Goal: Information Seeking & Learning: Learn about a topic

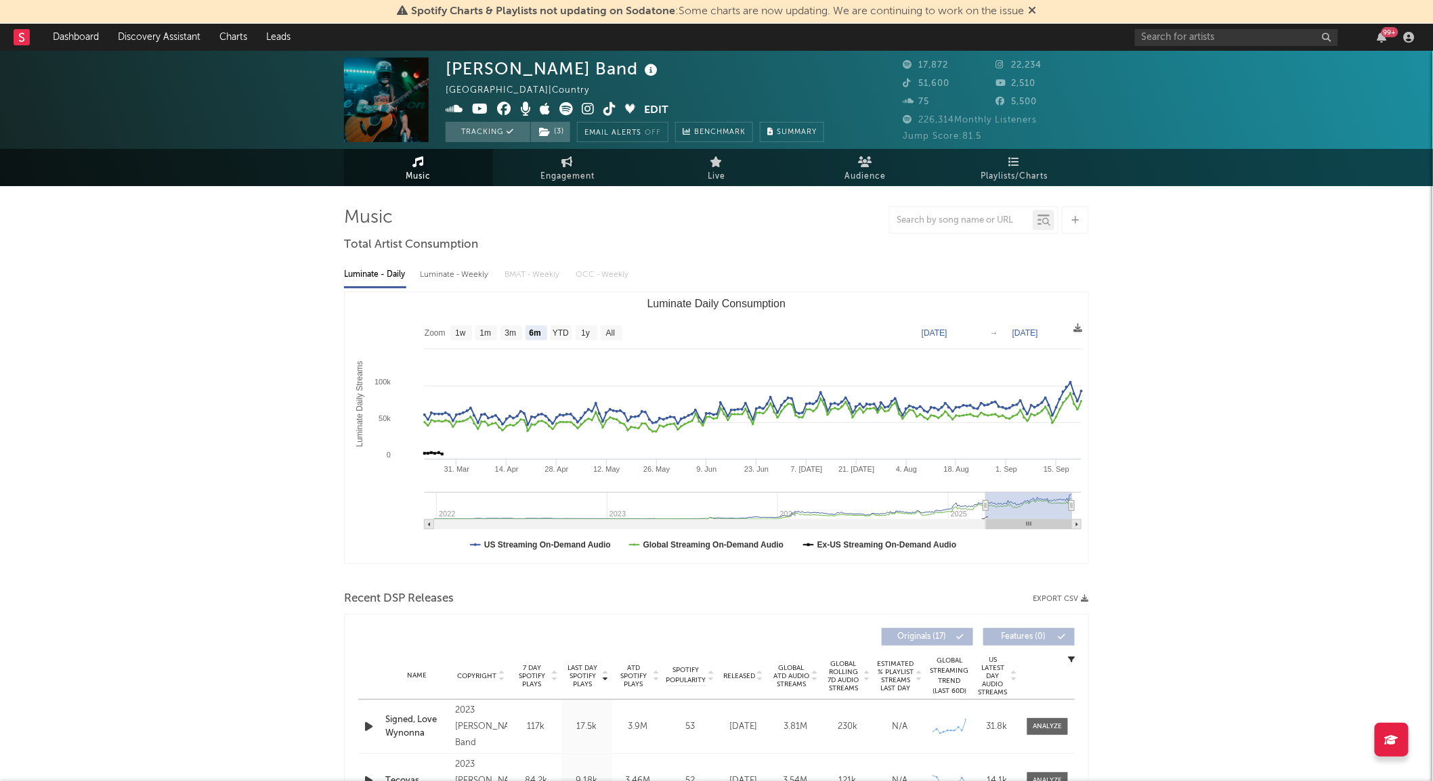
click at [510, 324] on rect "Luminate Daily Consumption" at bounding box center [716, 427] width 743 height 271
click at [511, 330] on text "3m" at bounding box center [511, 333] width 12 height 9
select select "3m"
type input "2025-06-22"
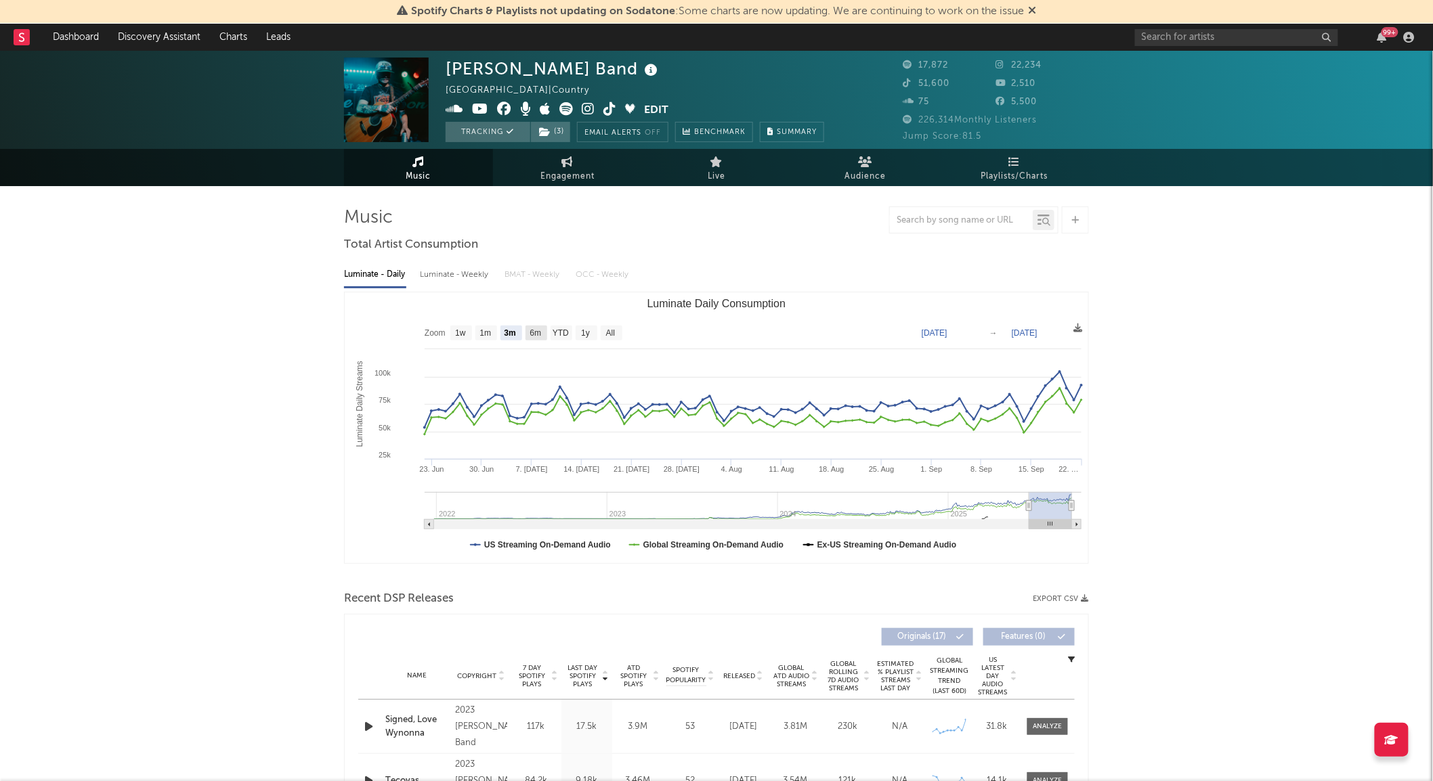
click at [539, 340] on rect "Luminate Daily Consumption" at bounding box center [536, 333] width 22 height 15
select select "6m"
type input "2025-03-22"
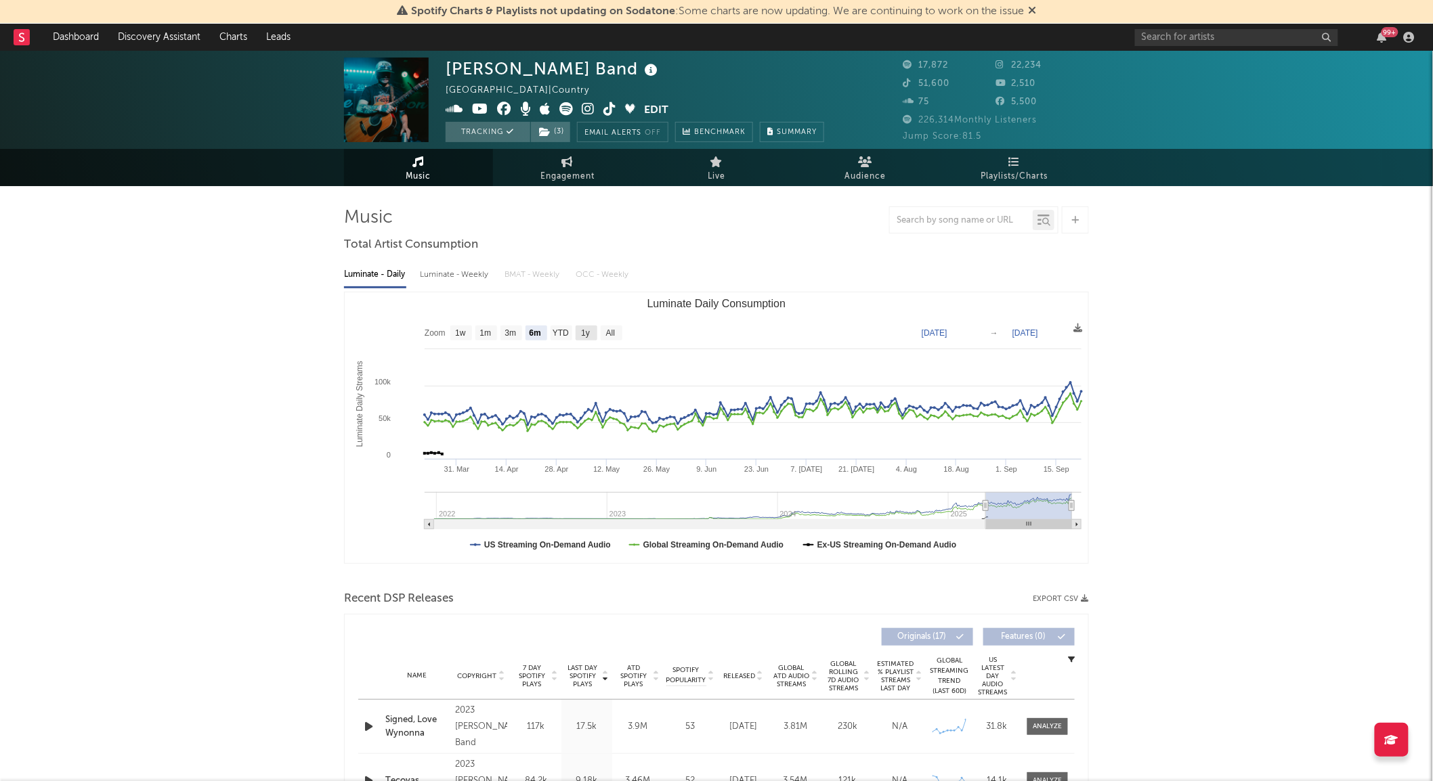
click at [578, 336] on rect "Luminate Daily Consumption" at bounding box center [586, 333] width 22 height 15
select select "1y"
type input "2024-09-22"
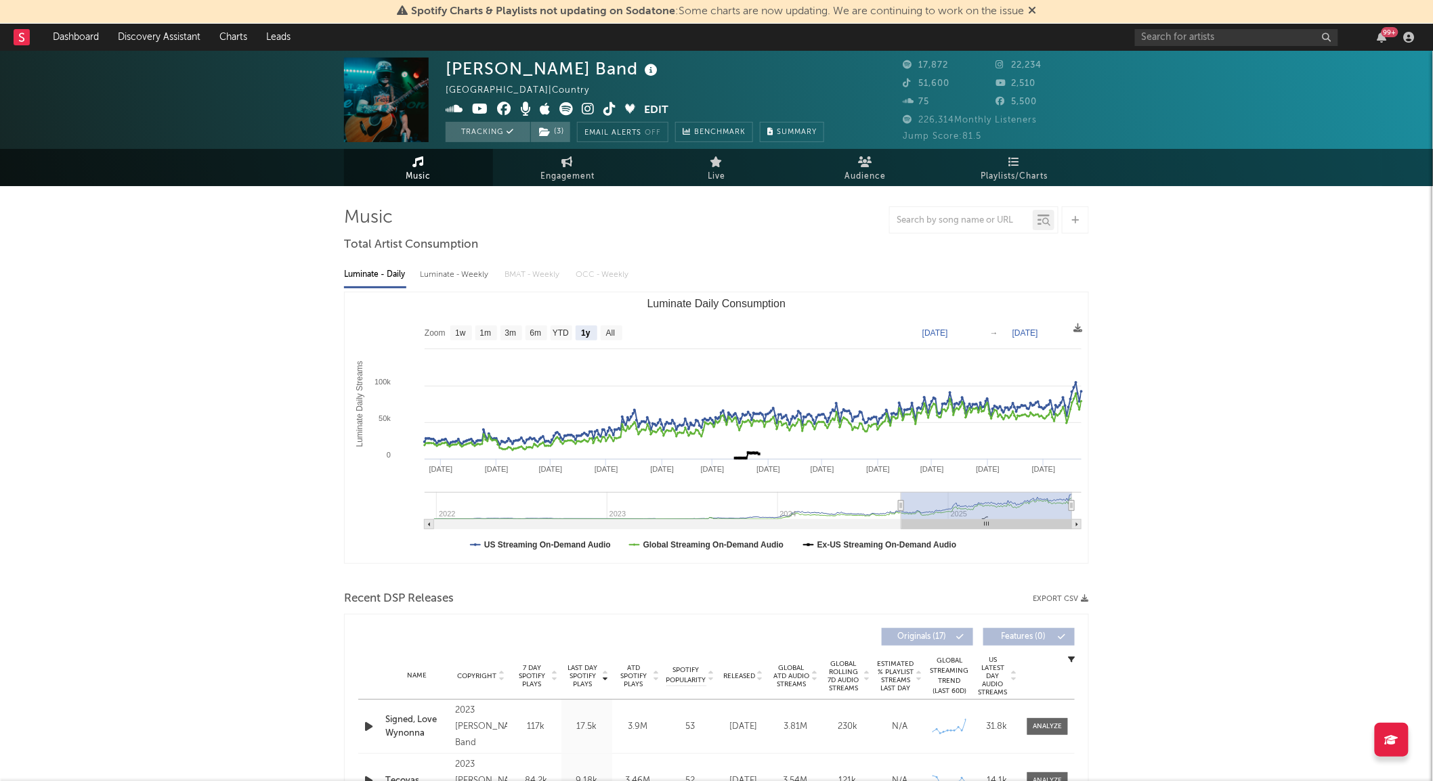
click at [461, 276] on div "Luminate - Weekly" at bounding box center [455, 274] width 71 height 23
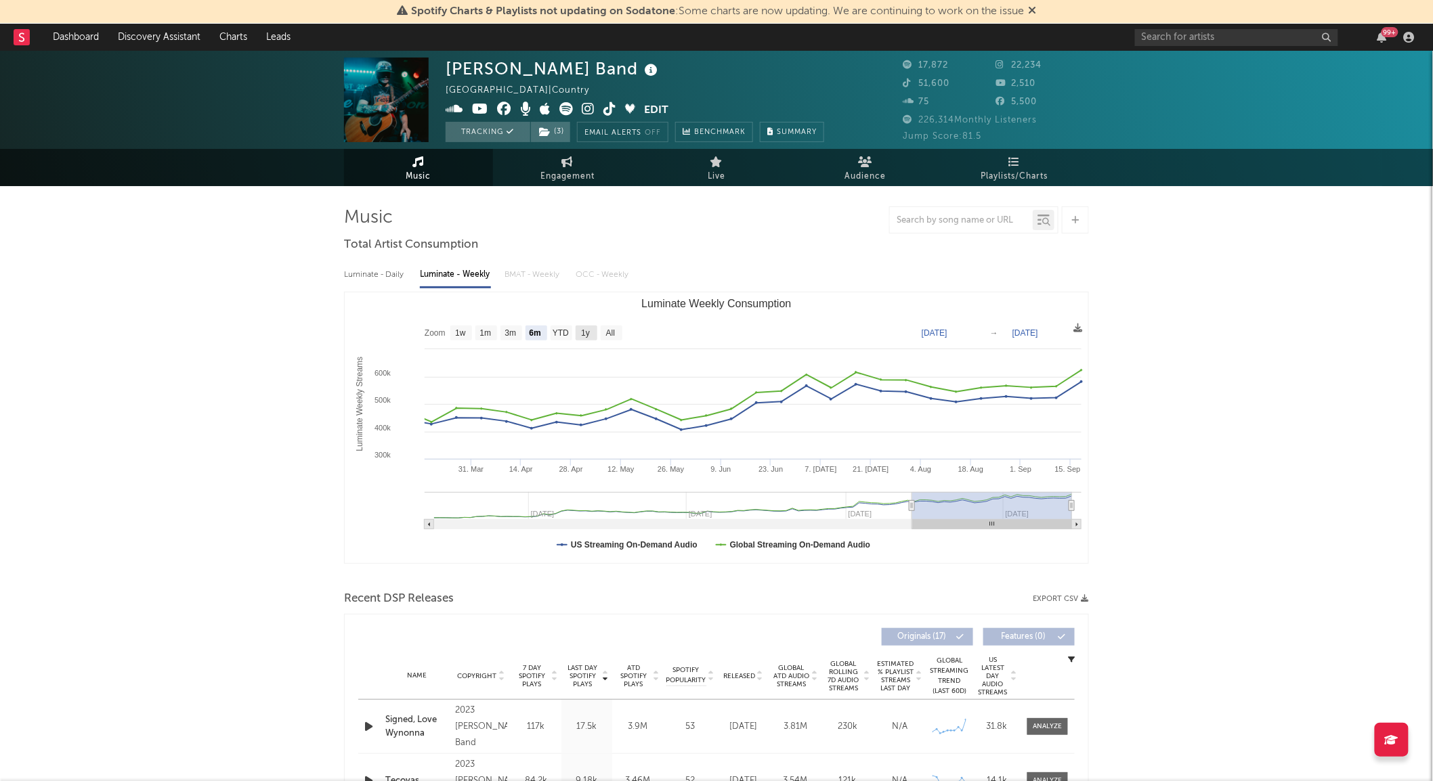
click at [586, 330] on text "1y" at bounding box center [585, 333] width 9 height 9
select select "1y"
type input "2024-09-18"
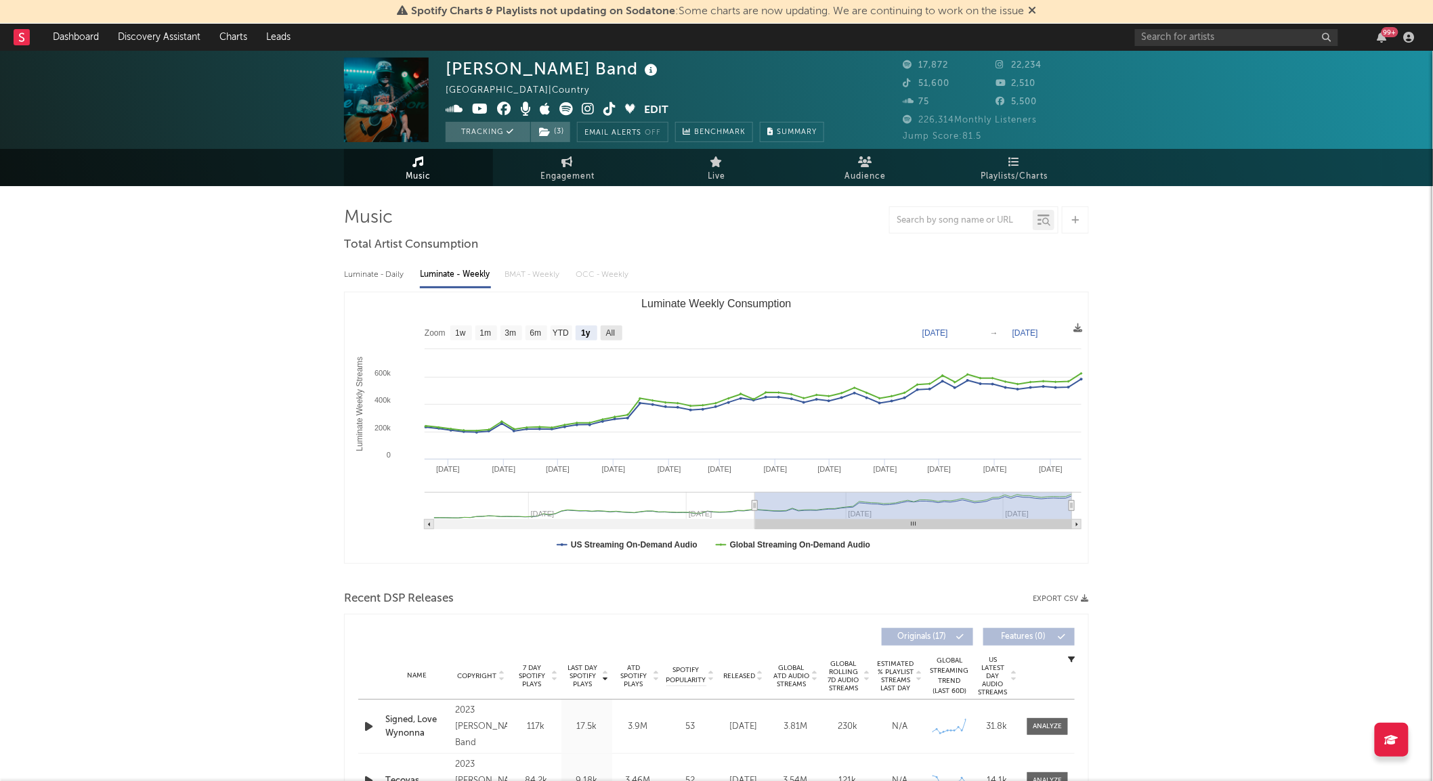
click at [609, 332] on text "All" at bounding box center [610, 333] width 9 height 9
select select "All"
type input "2023-09-14"
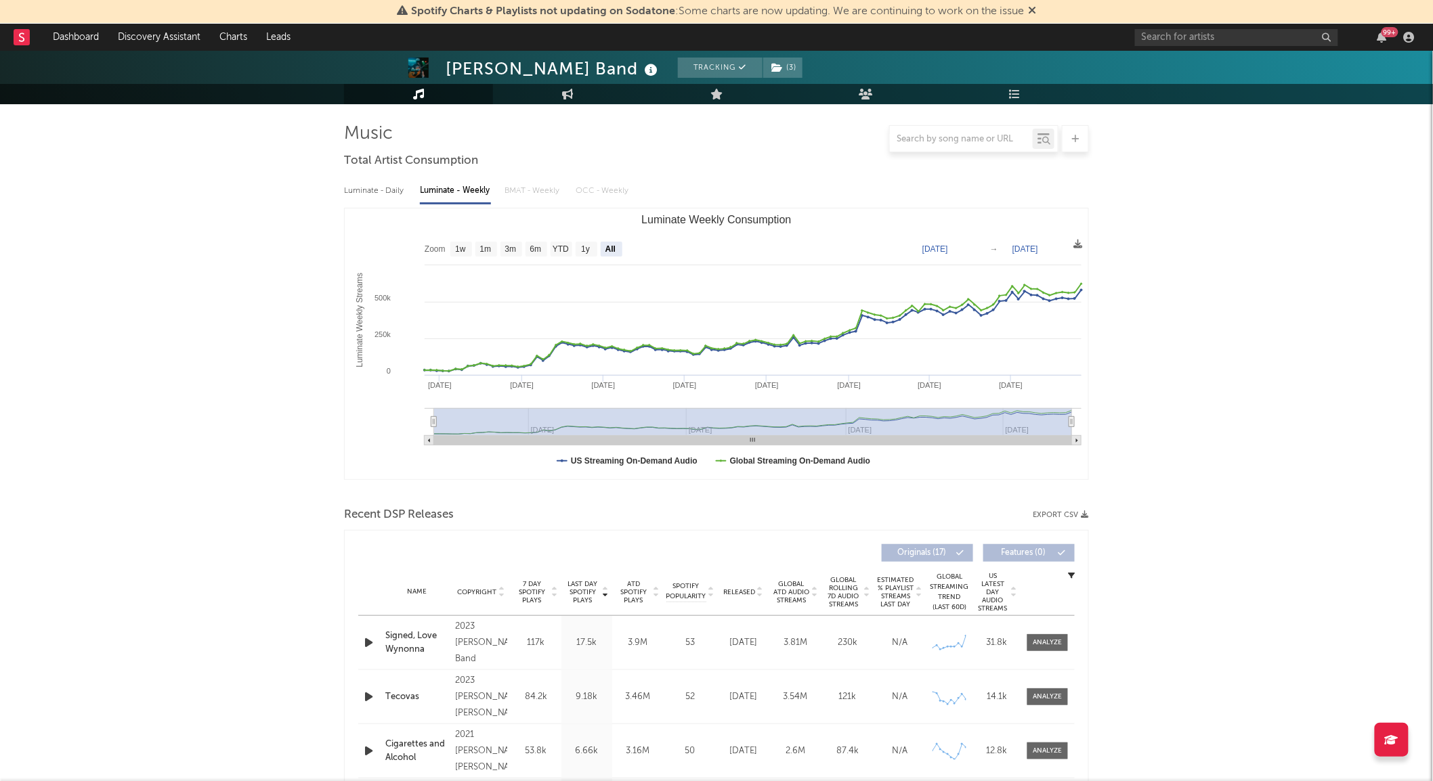
scroll to position [150, 0]
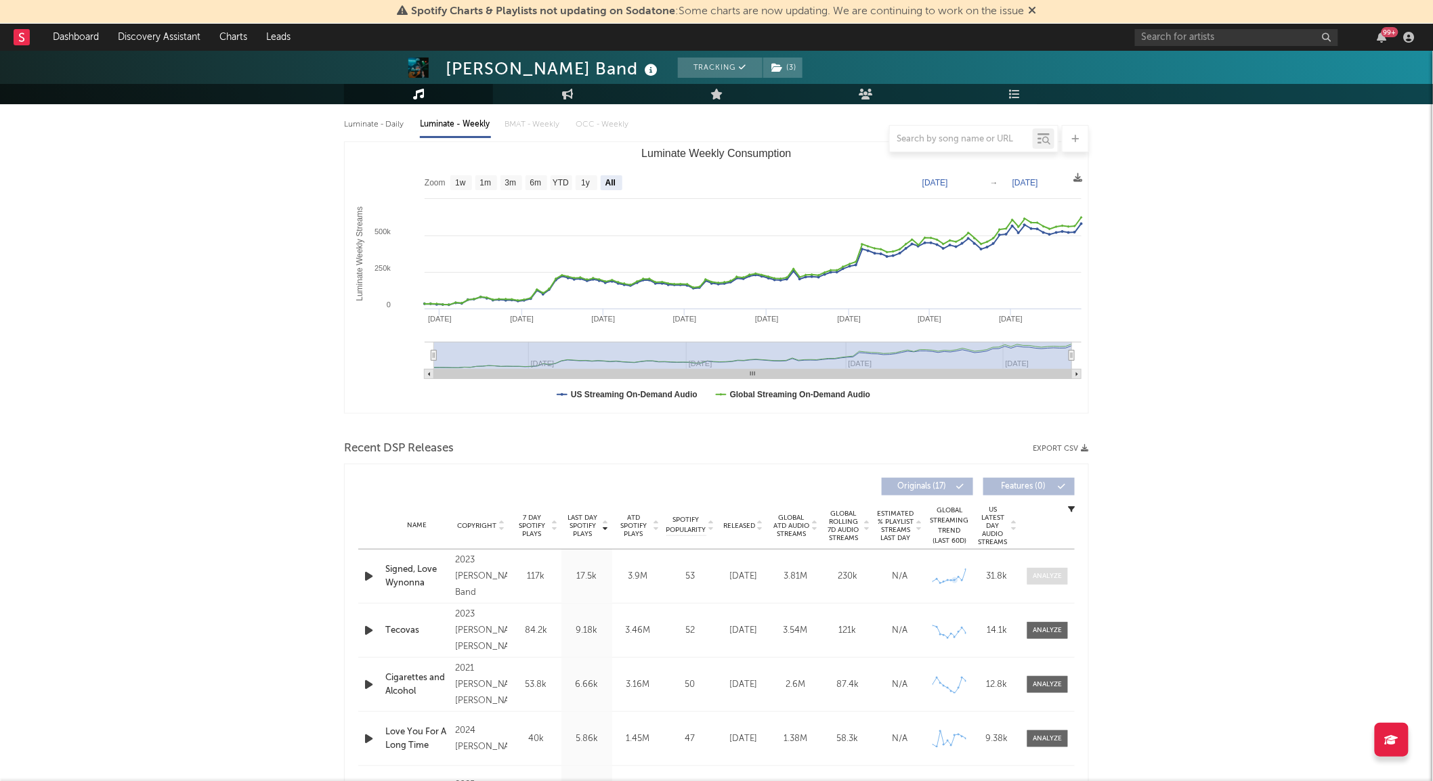
click at [1048, 574] on div at bounding box center [1047, 576] width 29 height 10
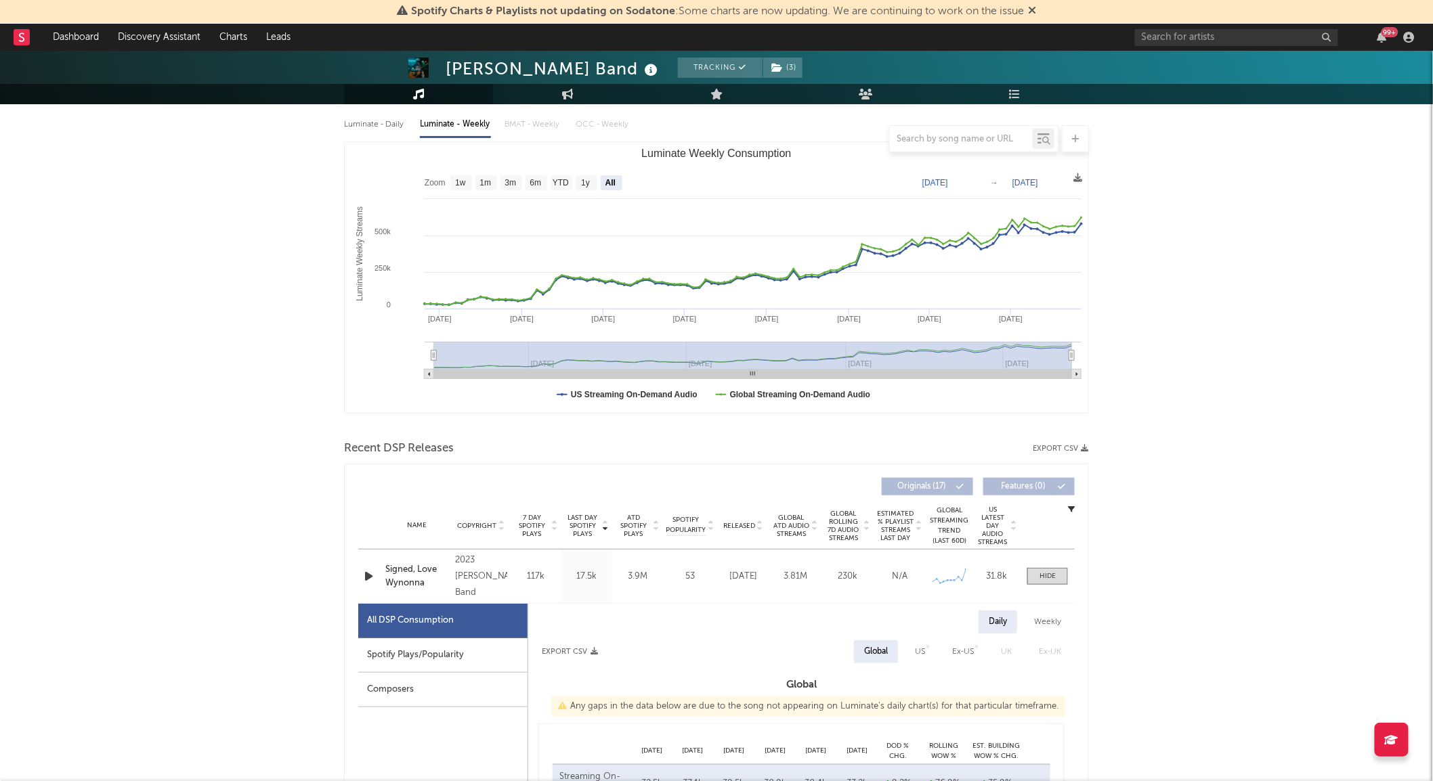
select select "6m"
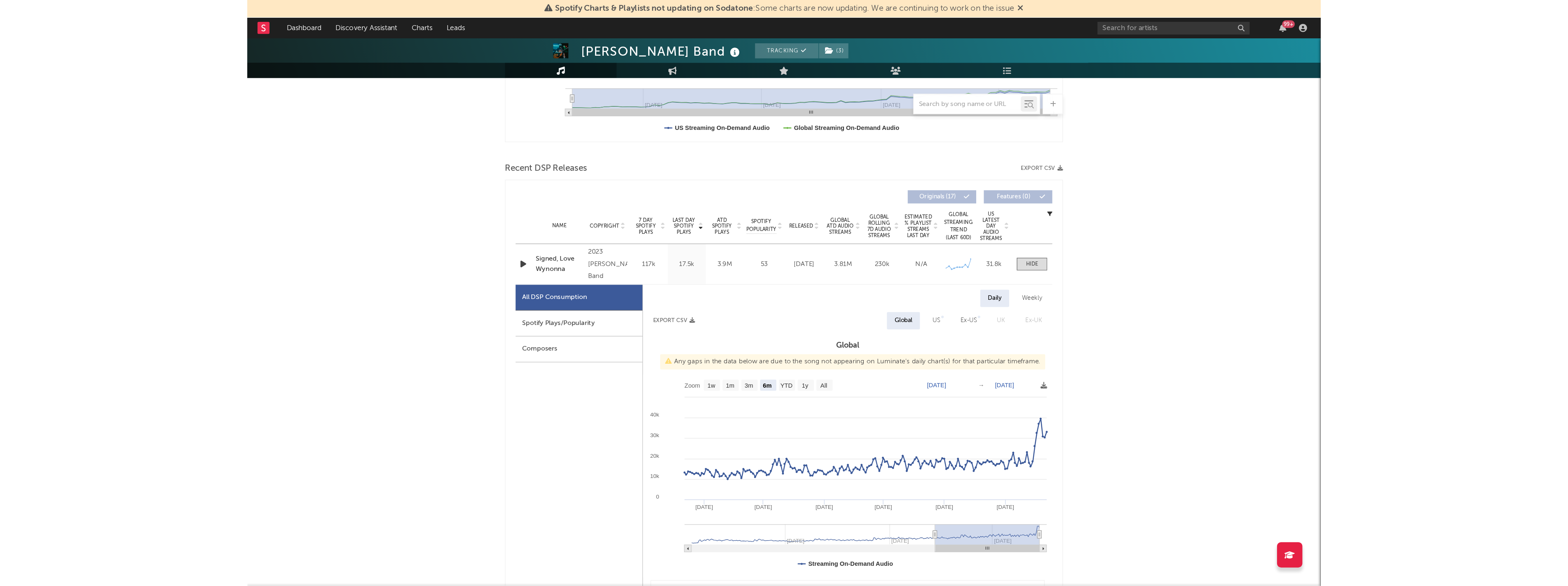
scroll to position [229, 0]
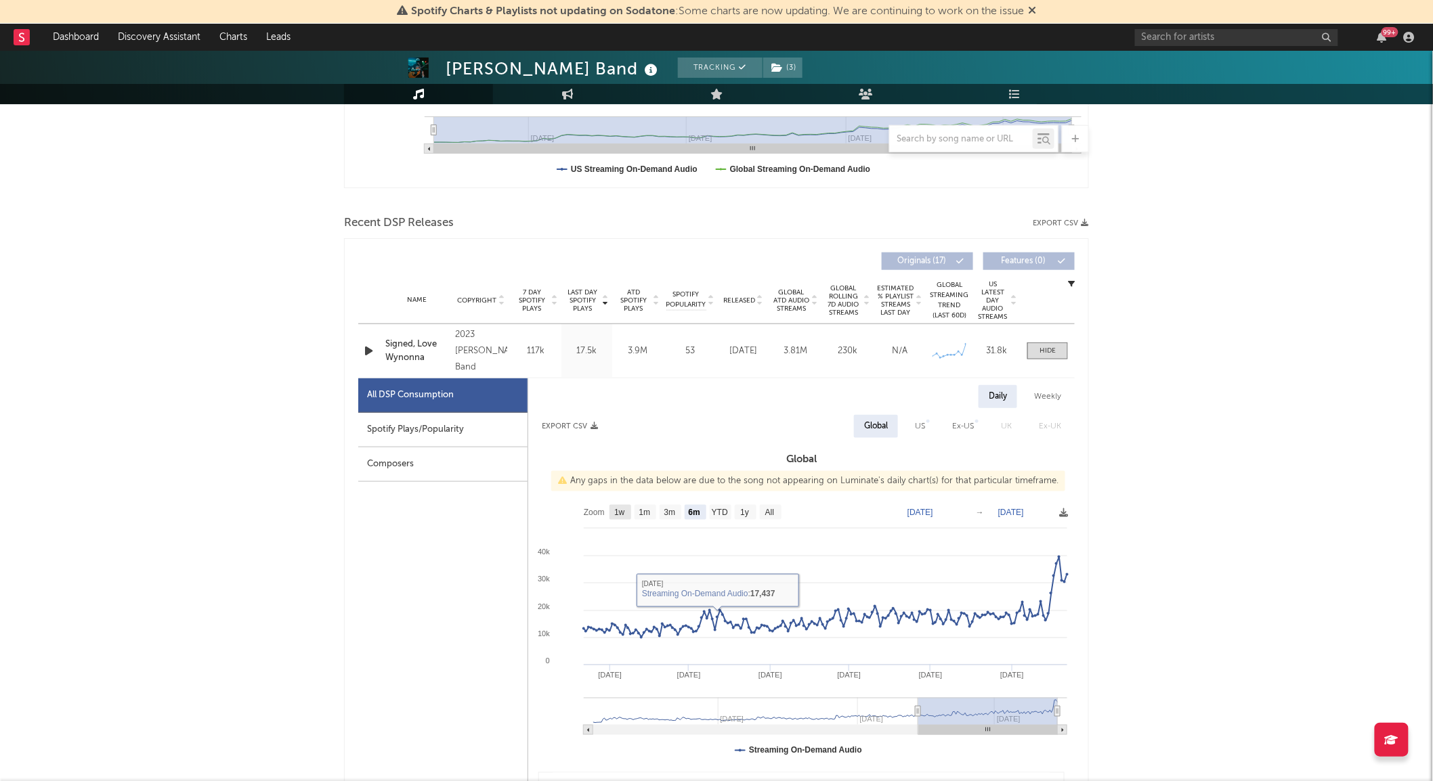
click at [611, 516] on rect at bounding box center [620, 512] width 22 height 15
select select "All"
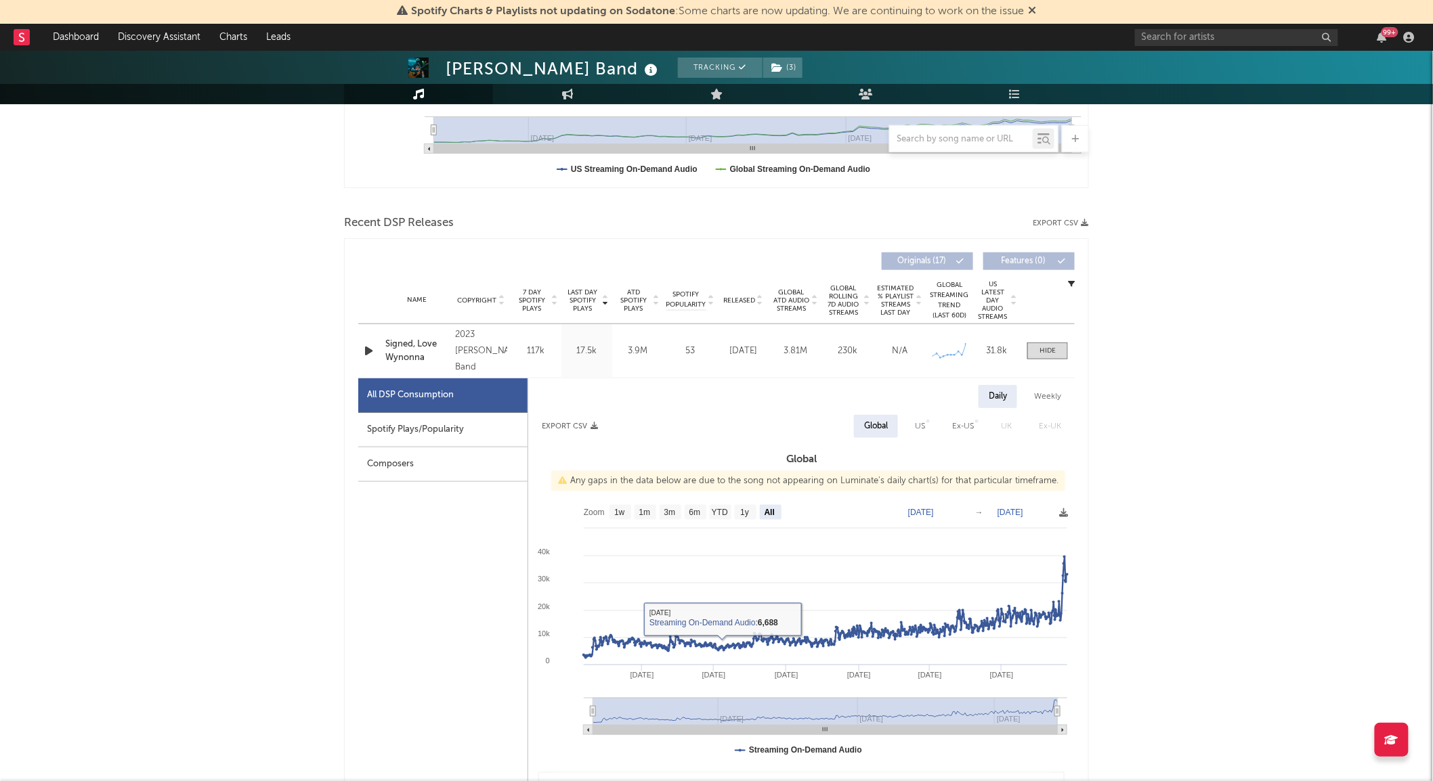
click at [621, 512] on text "1w" at bounding box center [619, 512] width 11 height 9
select select "1w"
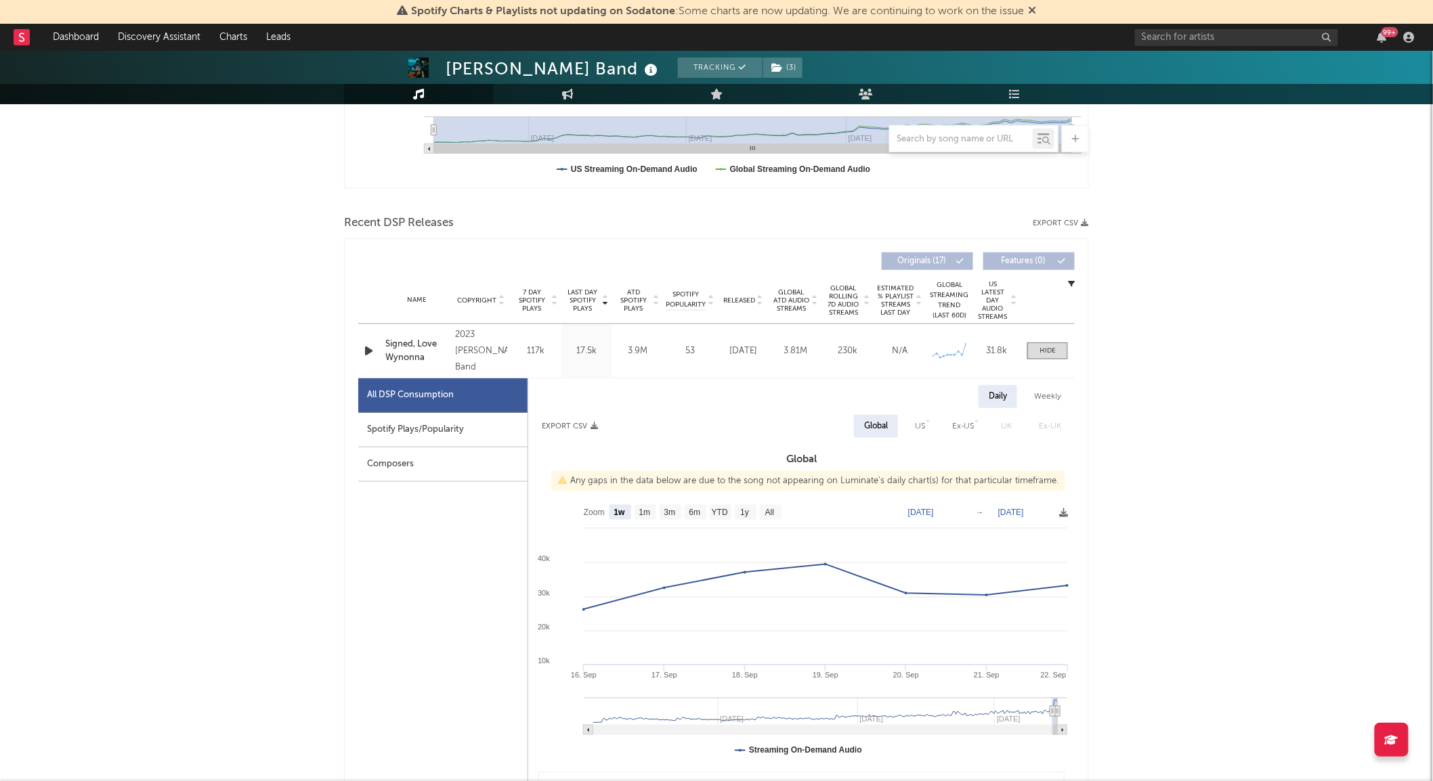
click at [924, 431] on div "US" at bounding box center [919, 426] width 30 height 23
select select "1w"
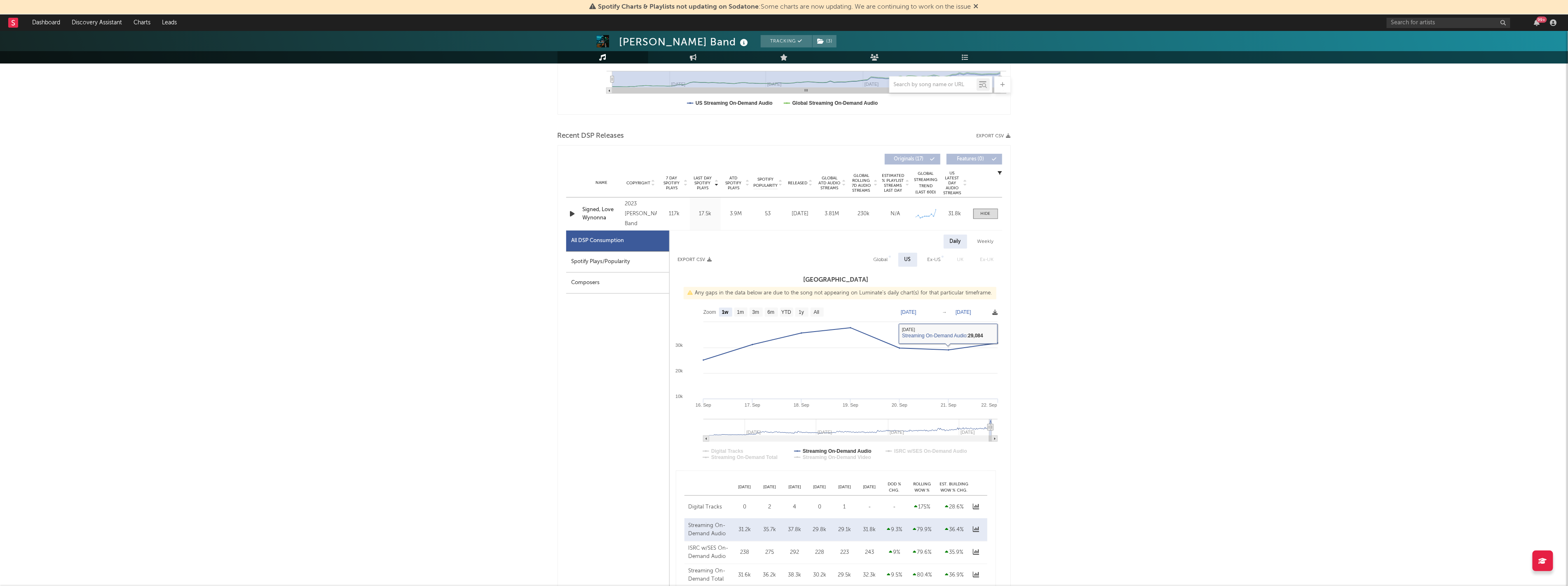
click at [878, 311] on icon at bounding box center [995, 312] width 5 height 5
click at [878, 318] on span "Download as CSV" at bounding box center [955, 320] width 82 height 14
click at [878, 256] on div "Global" at bounding box center [881, 259] width 15 height 10
select select "1w"
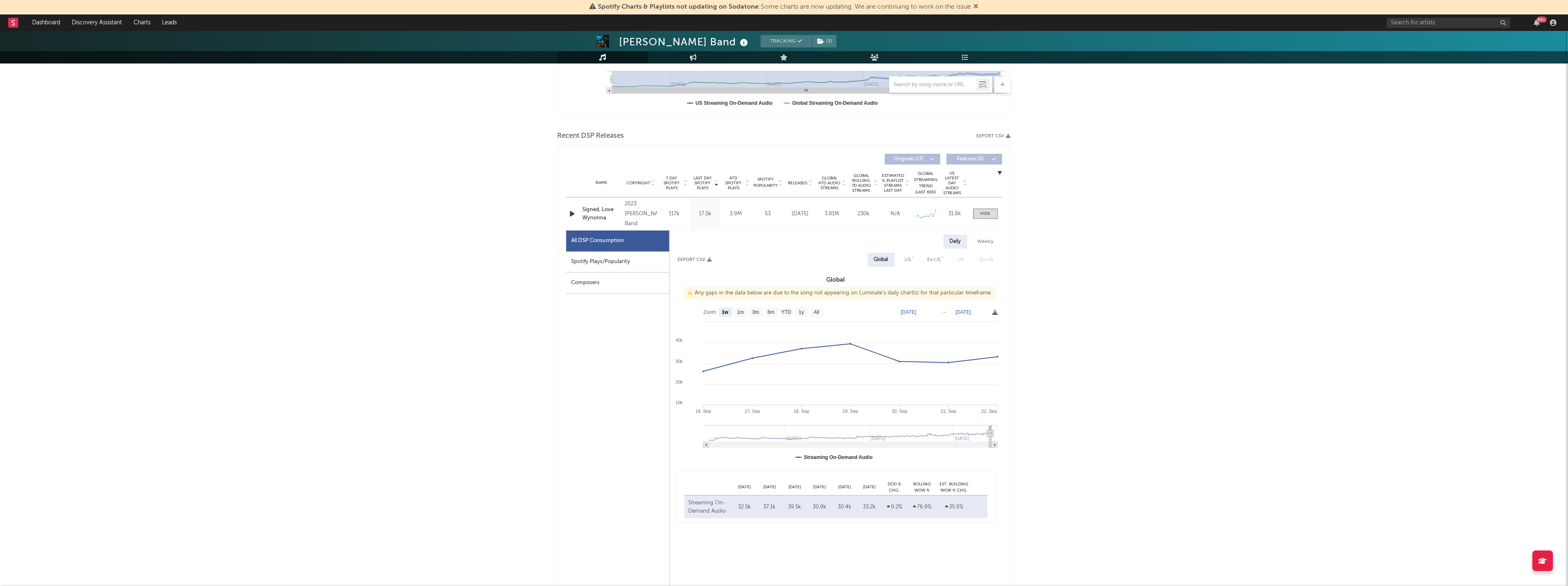
click at [878, 310] on icon at bounding box center [995, 312] width 5 height 5
click at [878, 315] on icon at bounding box center [995, 312] width 5 height 5
click at [878, 322] on span "Download as CSV" at bounding box center [956, 324] width 82 height 14
drag, startPoint x: 1337, startPoint y: 381, endPoint x: 1234, endPoint y: 363, distance: 104.6
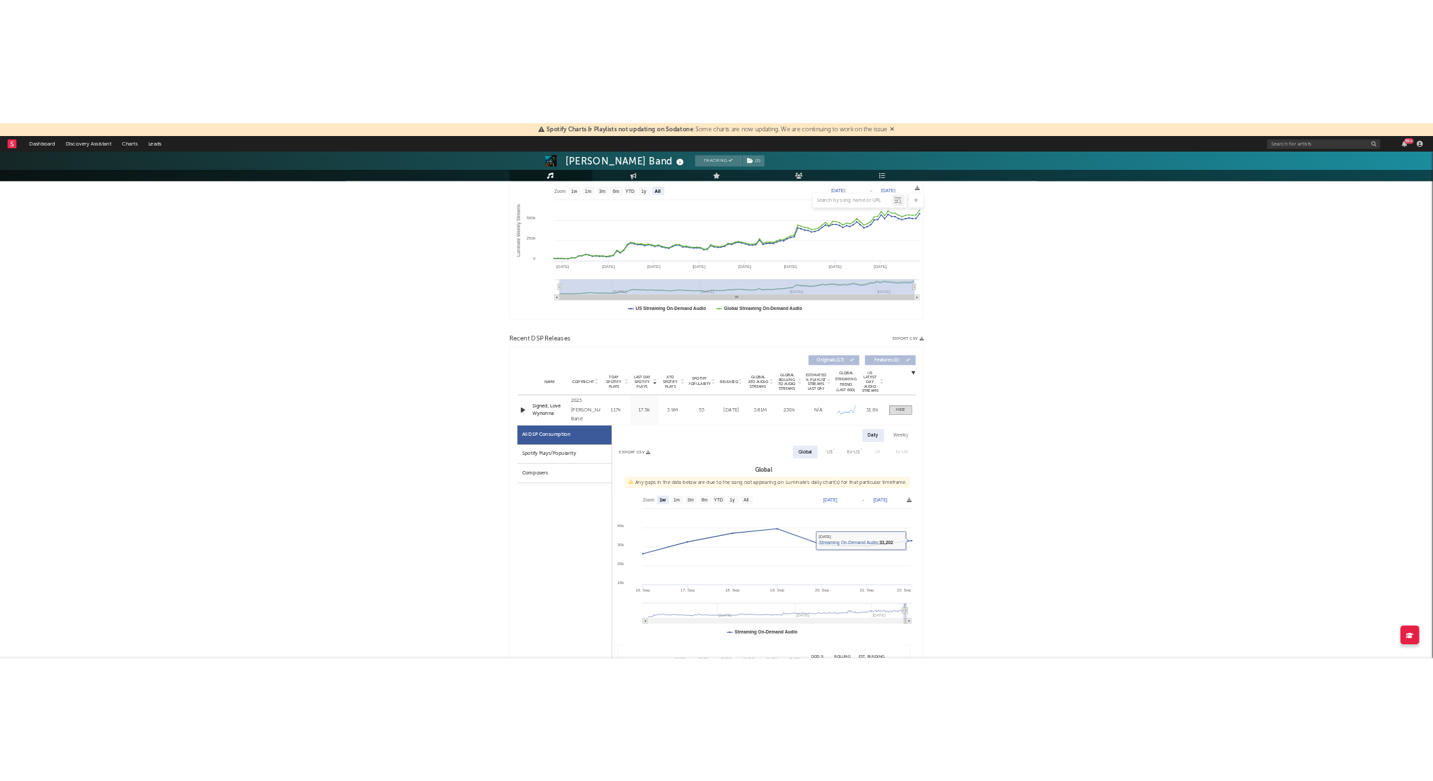
scroll to position [0, 0]
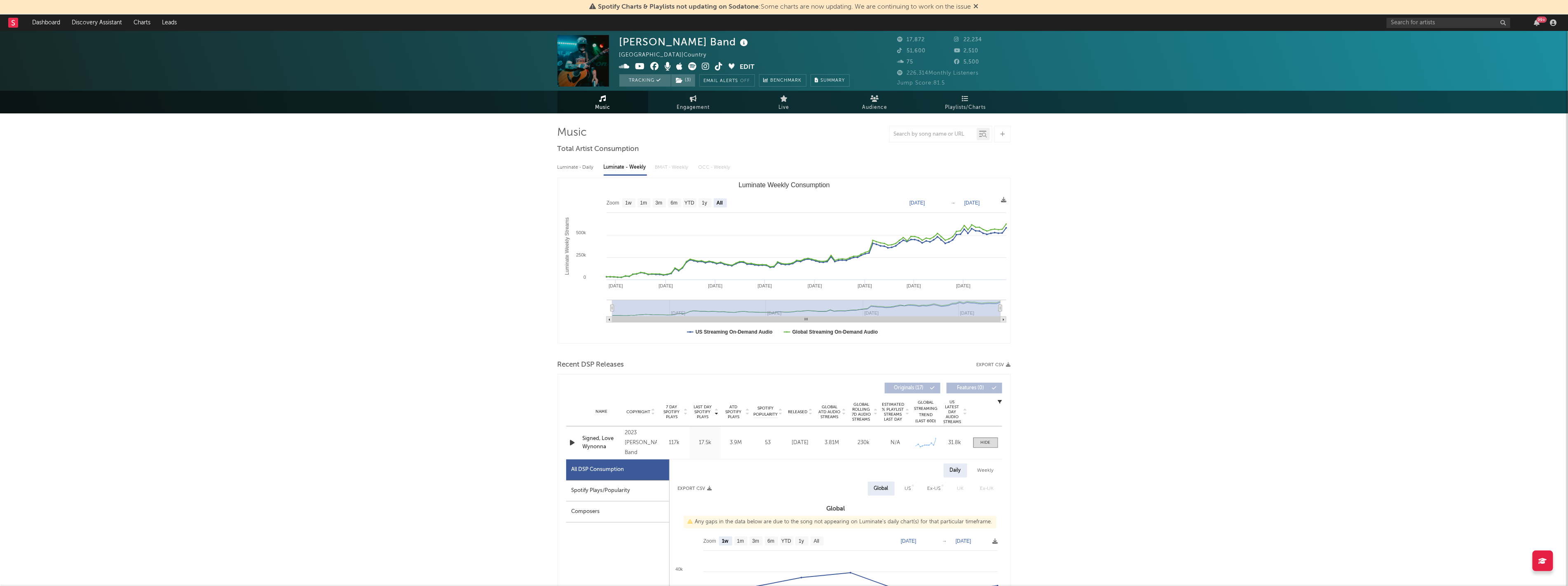
click at [615, 207] on rect "Luminate Weekly Consumption" at bounding box center [784, 260] width 452 height 165
click at [627, 205] on text "1w" at bounding box center [628, 203] width 7 height 5
select select "1w"
type input "2025-09-12"
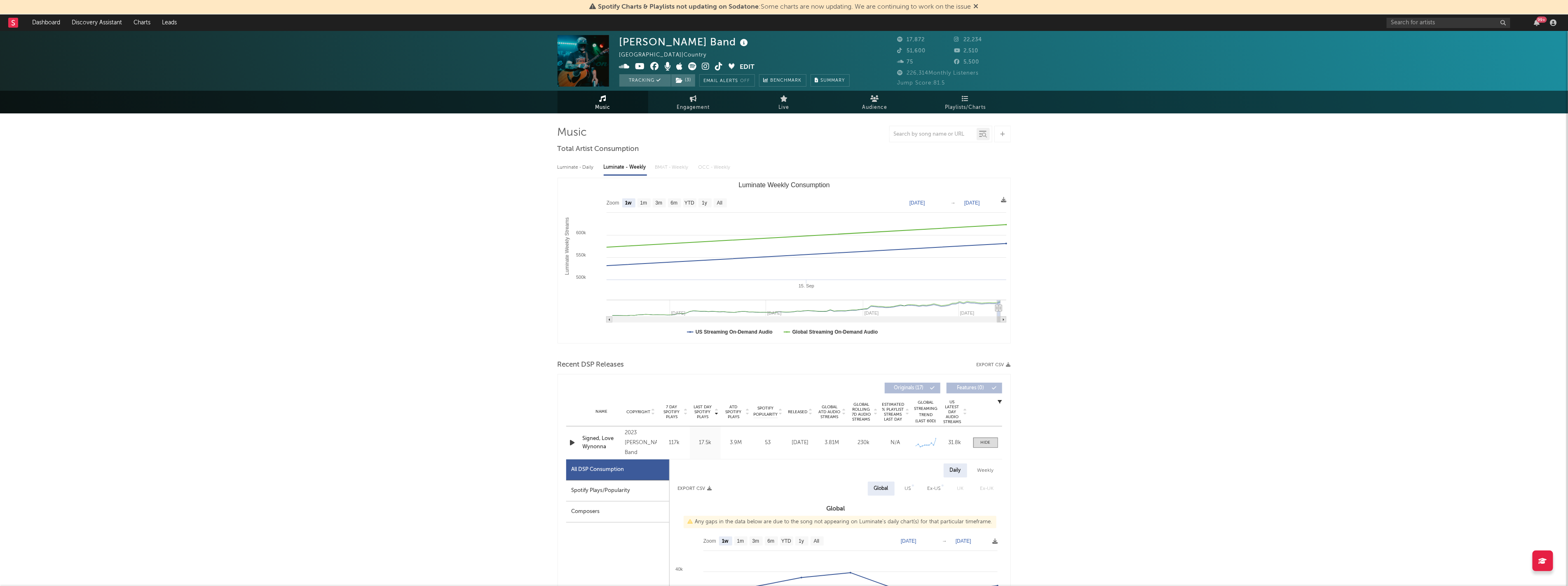
click at [581, 169] on div "Luminate - Daily" at bounding box center [576, 167] width 38 height 14
select select "6m"
click at [878, 197] on icon at bounding box center [1004, 200] width 5 height 5
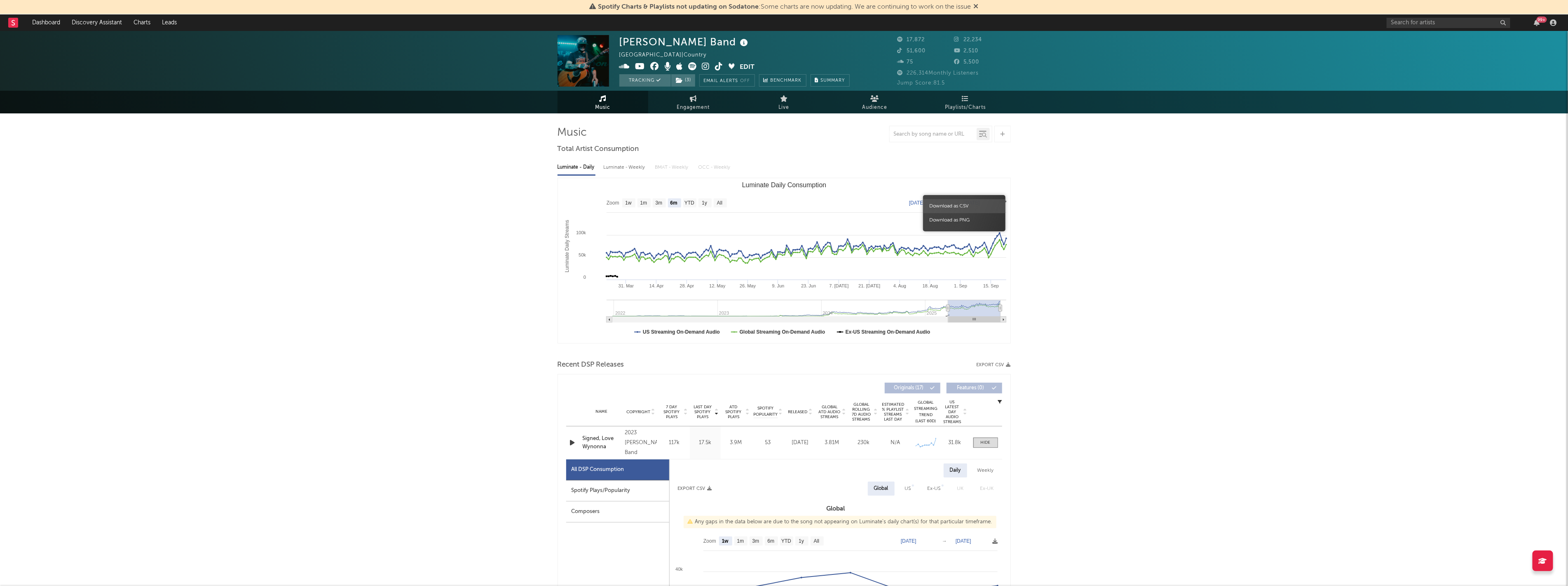
click at [878, 203] on span "Download as CSV" at bounding box center [964, 206] width 82 height 14
click at [623, 164] on div "Luminate - Weekly" at bounding box center [625, 167] width 43 height 14
select select "6m"
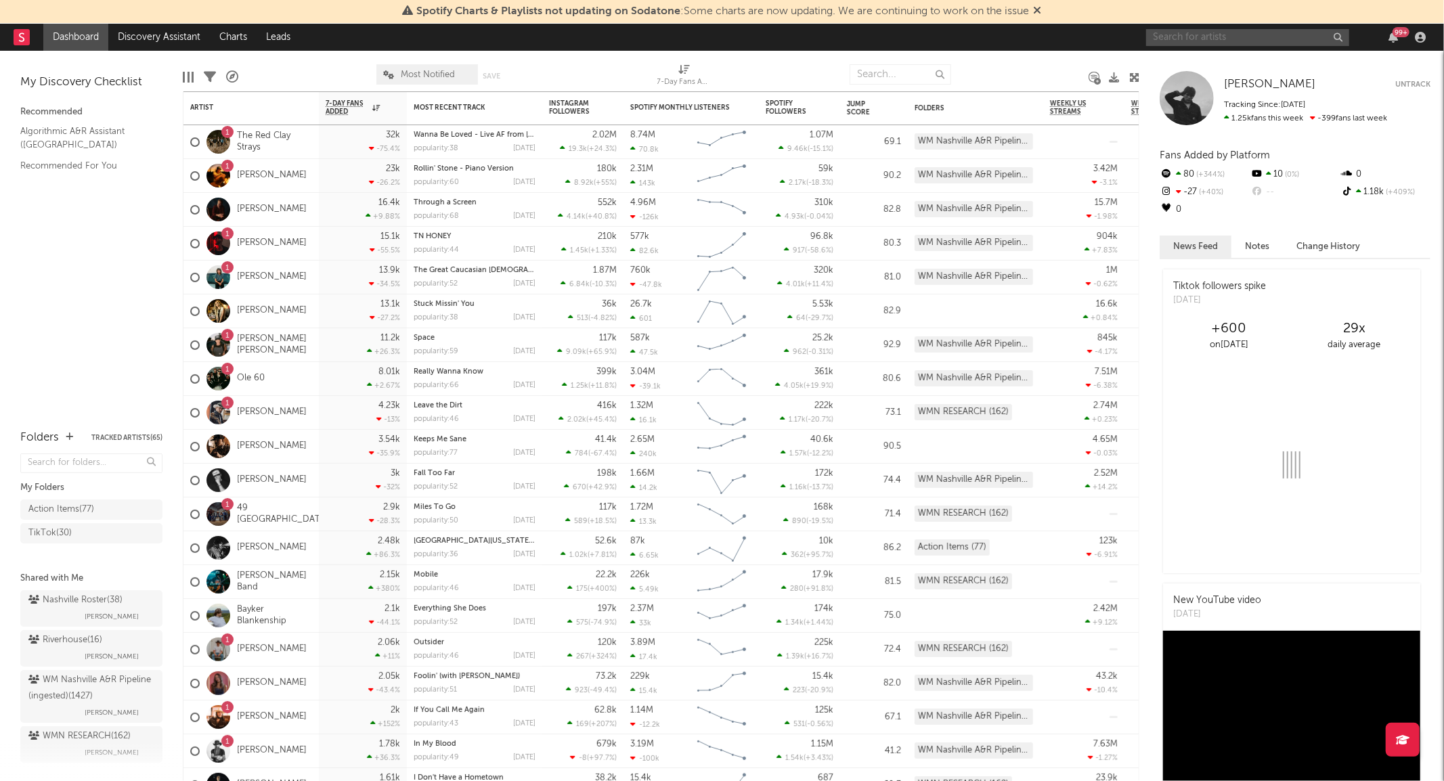
click at [1210, 44] on input "text" at bounding box center [1247, 37] width 203 height 17
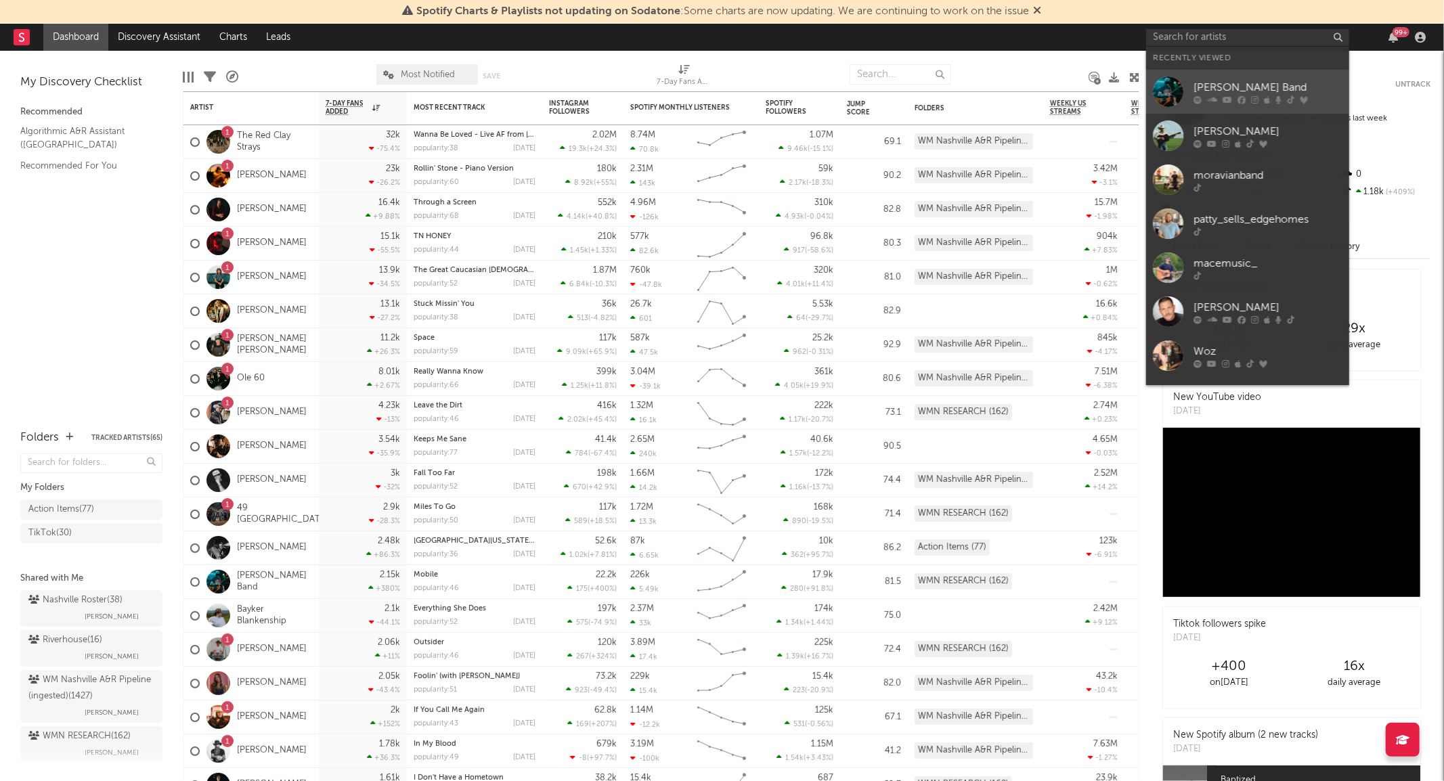
click at [1164, 72] on link "[PERSON_NAME] Band" at bounding box center [1247, 92] width 203 height 44
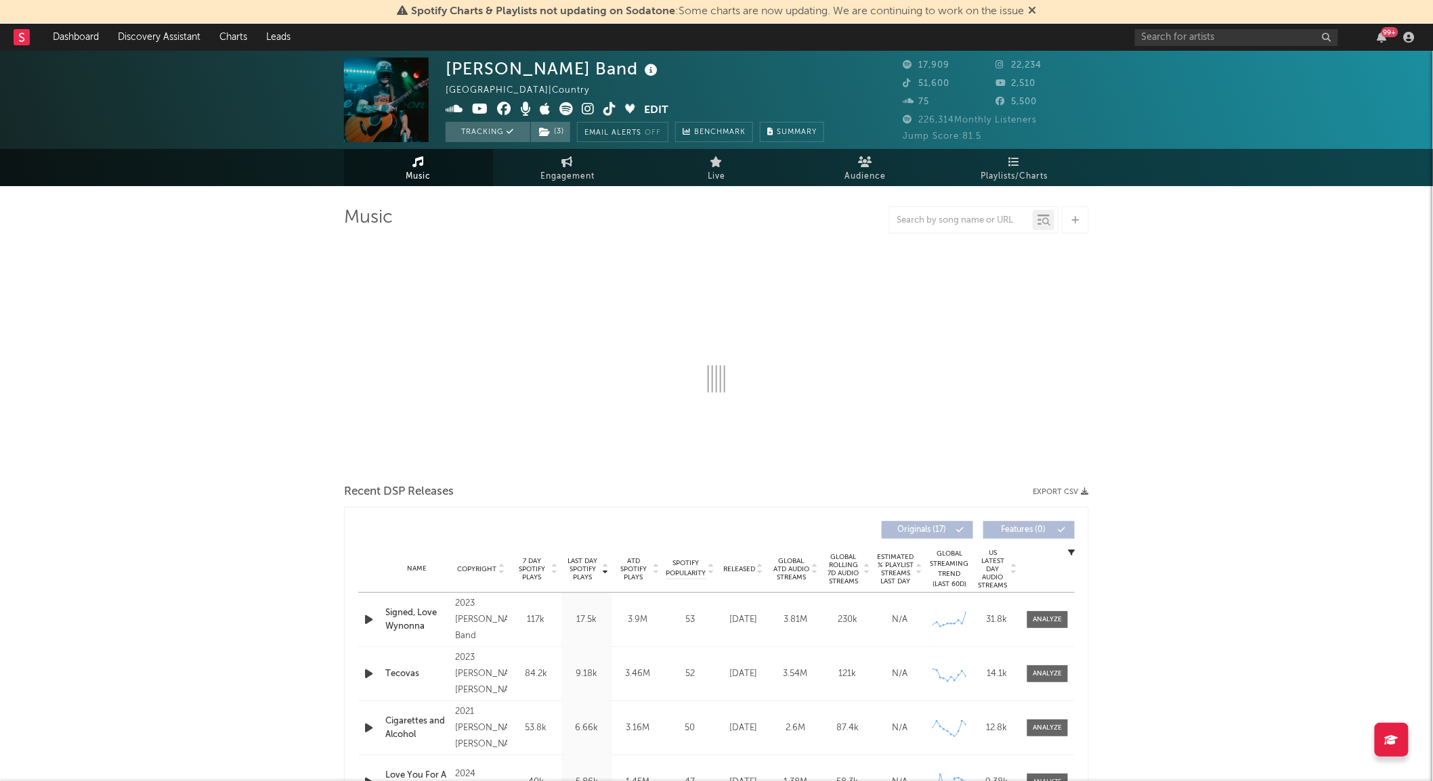
select select "6m"
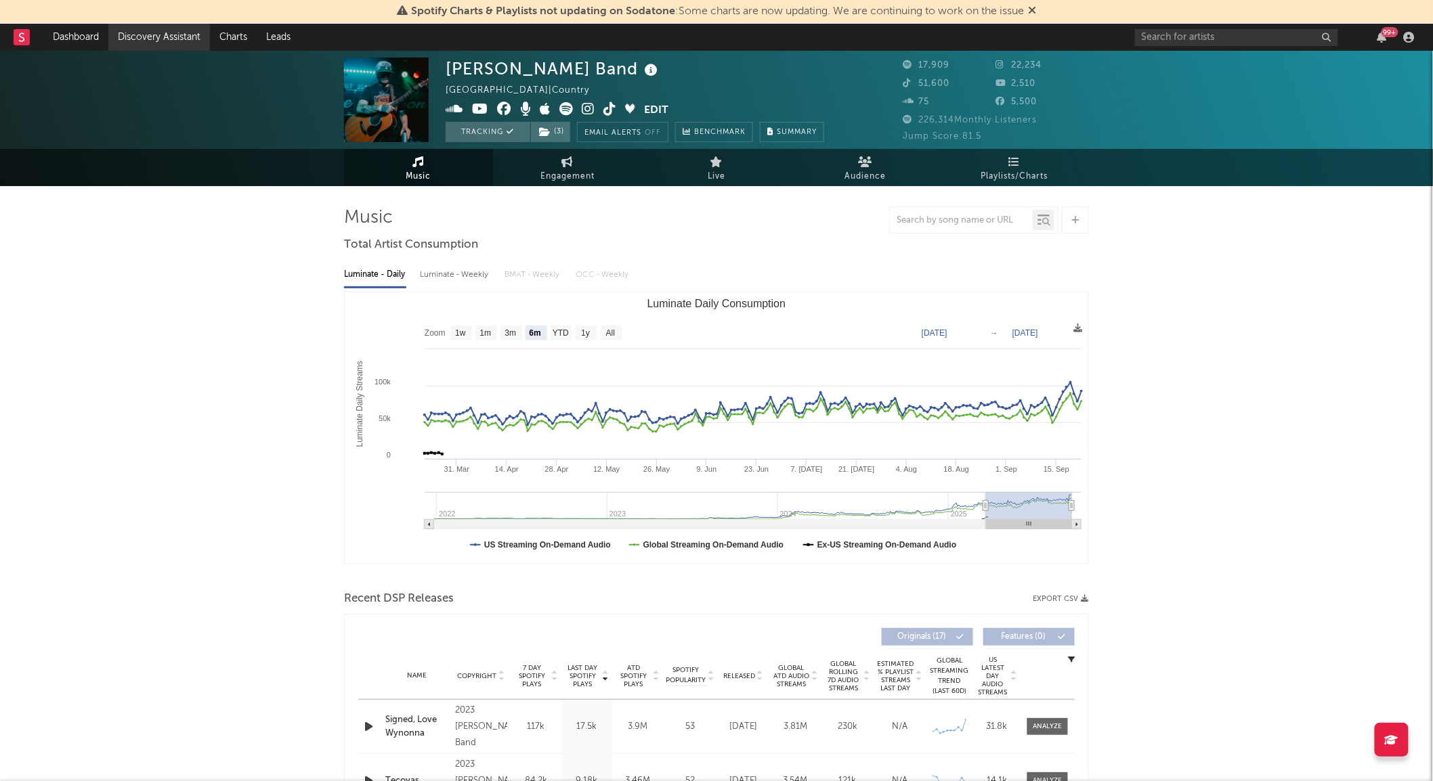
click at [185, 35] on link "Discovery Assistant" at bounding box center [159, 37] width 102 height 27
